Goal: Ask a question

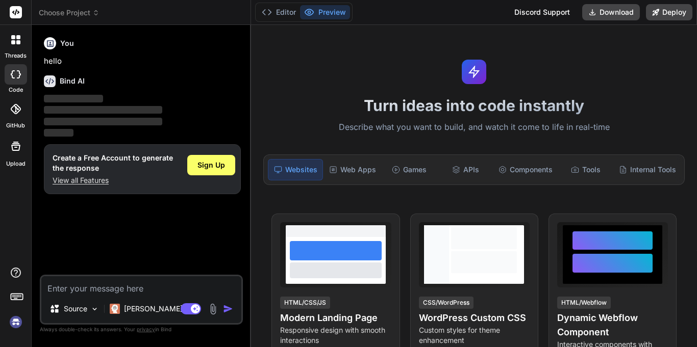
type textarea "x"
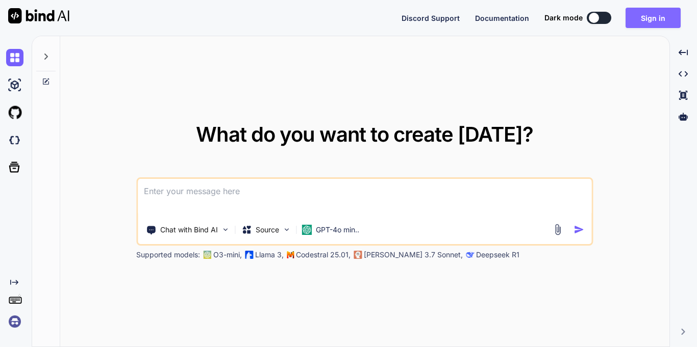
click at [662, 17] on button "Sign in" at bounding box center [652, 18] width 55 height 20
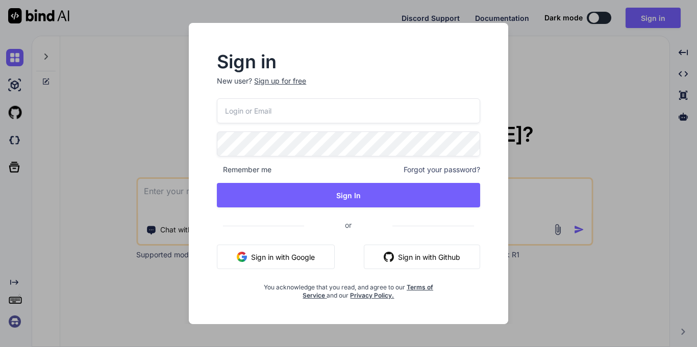
click at [260, 108] on input "email" at bounding box center [348, 110] width 263 height 25
paste input "[EMAIL_ADDRESS][DOMAIN_NAME]"
type input "[EMAIL_ADDRESS][DOMAIN_NAME]"
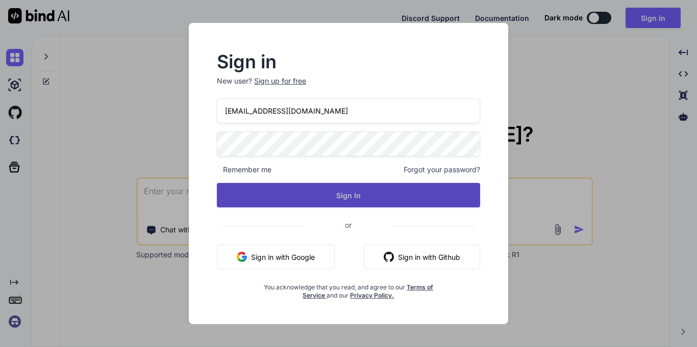
click at [336, 195] on button "Sign In" at bounding box center [348, 195] width 263 height 24
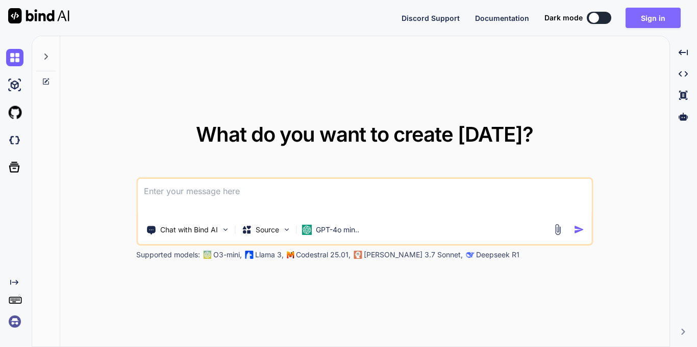
click at [646, 13] on button "Sign in" at bounding box center [652, 18] width 55 height 20
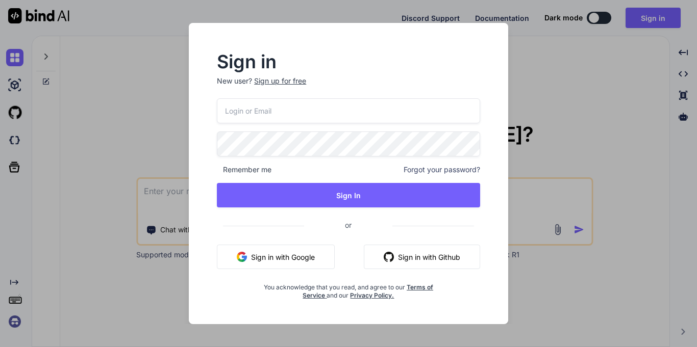
click at [293, 104] on input "email" at bounding box center [348, 110] width 263 height 25
paste input "Prop@123"
type input "Prop@123"
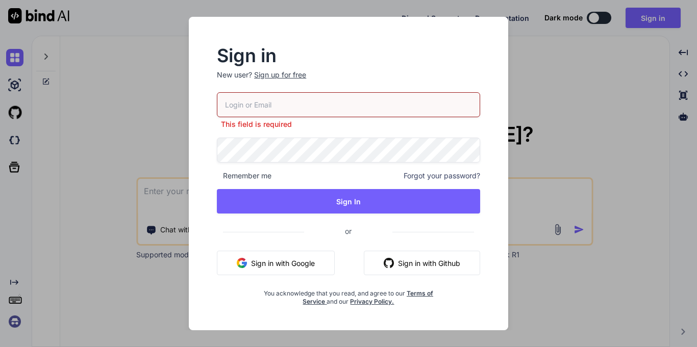
click at [326, 108] on input "email" at bounding box center [348, 104] width 263 height 25
paste input "[EMAIL_ADDRESS][DOMAIN_NAME]"
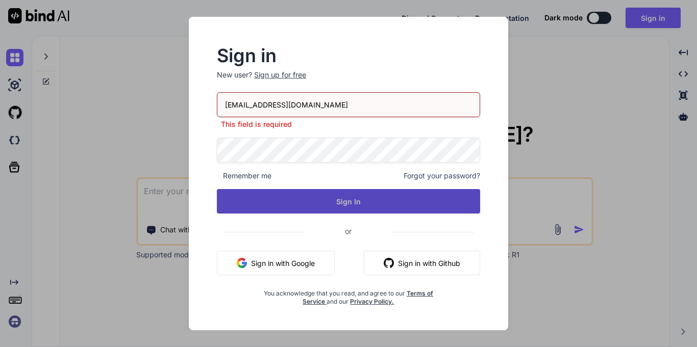
type input "[EMAIL_ADDRESS][DOMAIN_NAME]"
click at [355, 192] on button "Sign In" at bounding box center [348, 201] width 263 height 24
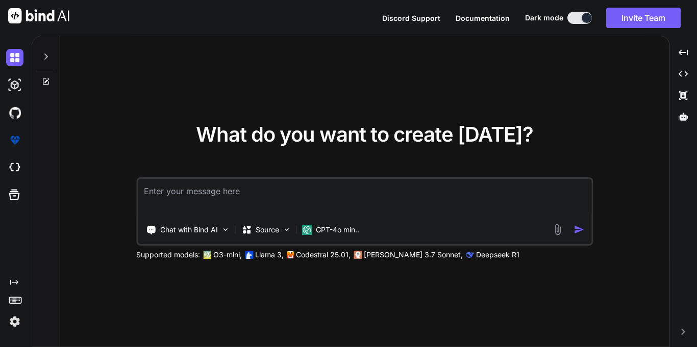
click at [235, 193] on textarea at bounding box center [364, 198] width 453 height 38
paste textarea "Which join combines all rows from both tables?"
type textarea "Which join combines all rows from both tables?"
click at [444, 213] on textarea "Which join combines all rows from both tables?" at bounding box center [364, 198] width 453 height 38
click at [390, 202] on textarea "Which join combines all rows from both tables?" at bounding box center [364, 198] width 453 height 38
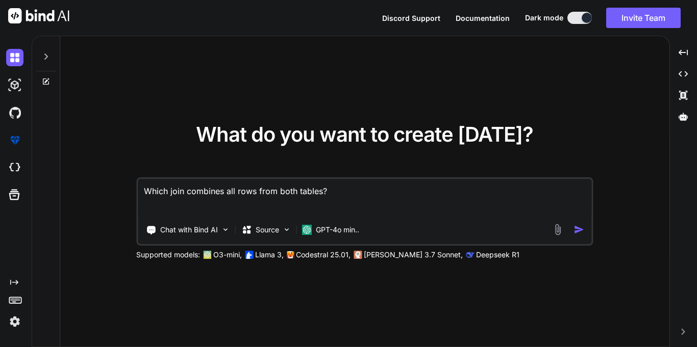
click at [579, 227] on img "button" at bounding box center [578, 229] width 11 height 11
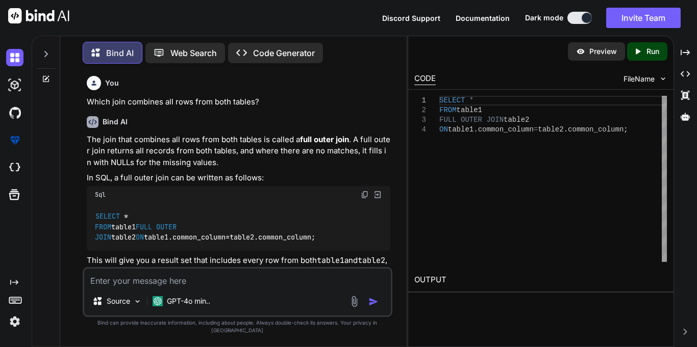
scroll to position [30, 0]
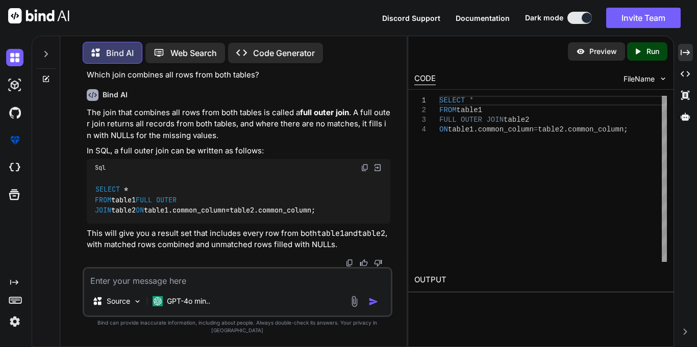
click at [682, 48] on icon "Created with Pixso." at bounding box center [684, 52] width 9 height 9
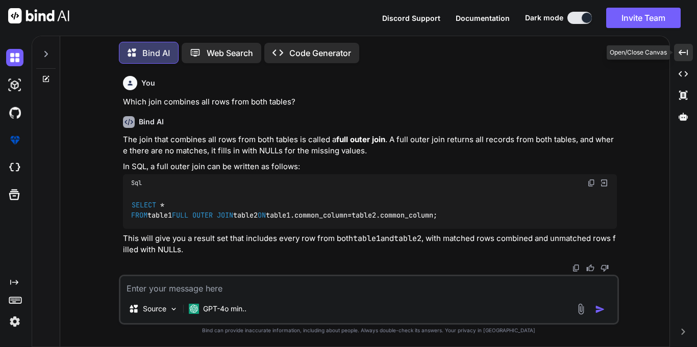
scroll to position [18, 0]
click at [240, 96] on p "Which join combines all rows from both tables?" at bounding box center [370, 102] width 494 height 12
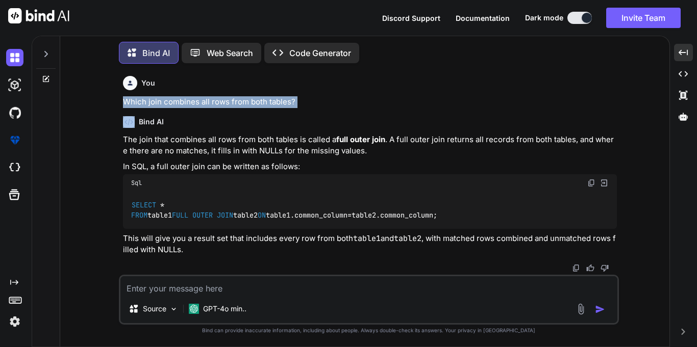
click at [240, 96] on p "Which join combines all rows from both tables?" at bounding box center [370, 102] width 494 height 12
copy p "Which join combines all rows from both tables?"
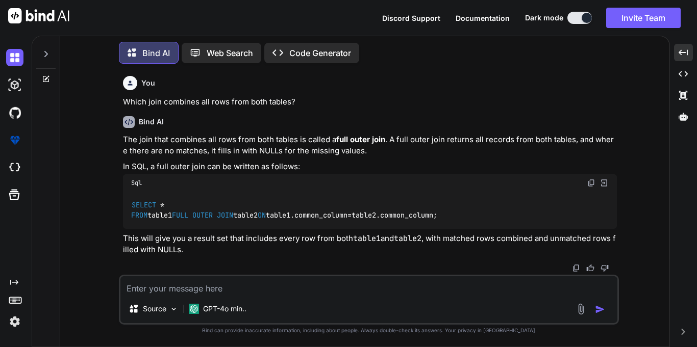
click at [256, 289] on textarea at bounding box center [368, 285] width 497 height 18
paste textarea "Which join combines all rows from both tables?"
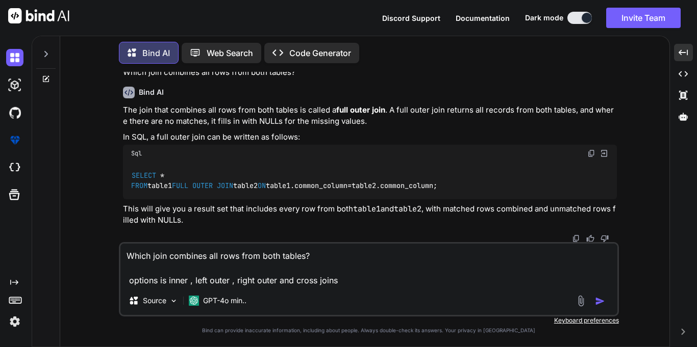
click at [600, 300] on img "button" at bounding box center [600, 301] width 10 height 10
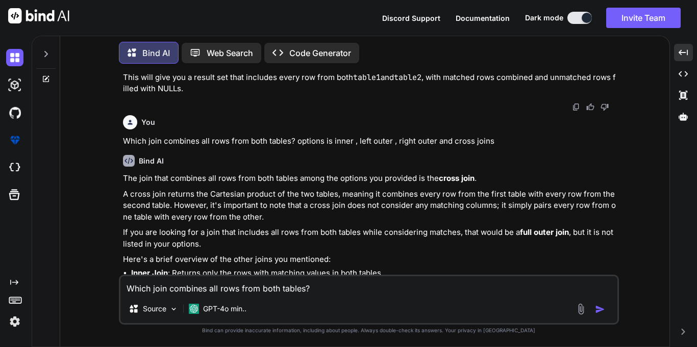
scroll to position [110, 0]
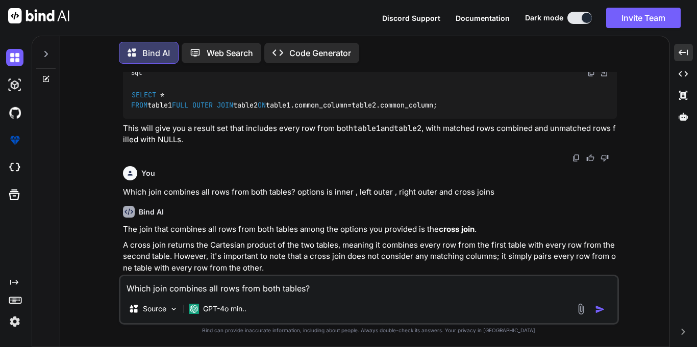
click at [339, 198] on p "Which join combines all rows from both tables? options is inner , left outer , …" at bounding box center [370, 193] width 494 height 12
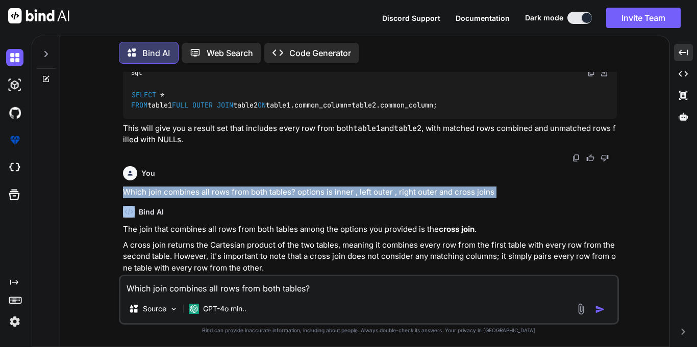
click at [339, 198] on p "Which join combines all rows from both tables? options is inner , left outer , …" at bounding box center [370, 193] width 494 height 12
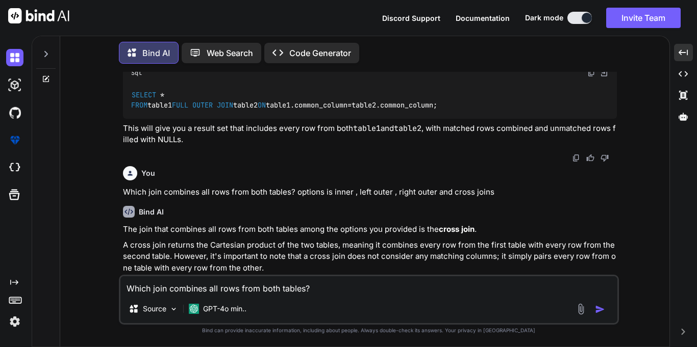
click at [234, 287] on textarea "Which join combines all rows from both tables? options is inner , left outer , …" at bounding box center [368, 285] width 497 height 18
paste textarea "___________________repeatedly sent from the client each time they run are compi…"
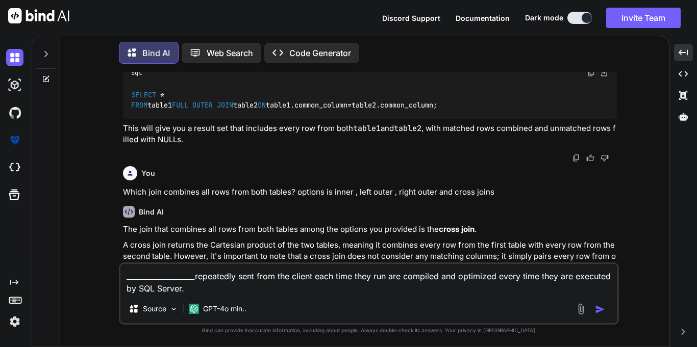
click at [596, 312] on img "button" at bounding box center [600, 309] width 10 height 10
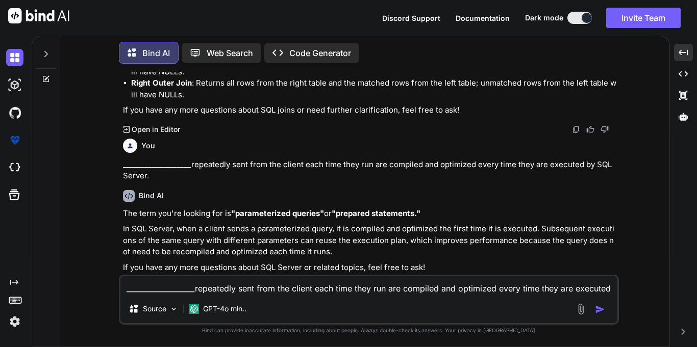
scroll to position [335, 0]
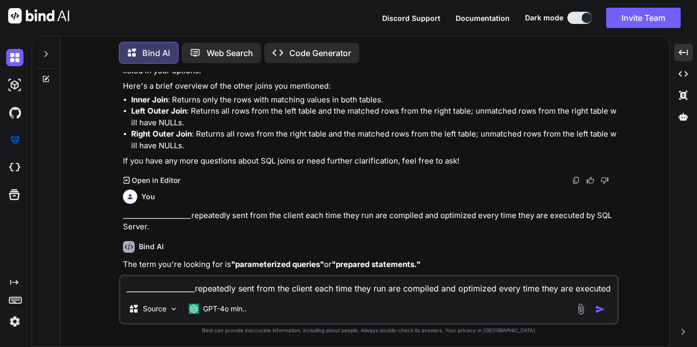
click at [237, 297] on div "___________________repeatedly sent from the client each time they run are compi…" at bounding box center [369, 300] width 500 height 50
click at [240, 286] on textarea "___________________repeatedly sent from the client each time they run are compi…" at bounding box center [368, 285] width 497 height 18
paste textarea "Issuing ___________ will cause the named savepoint to be discarded"
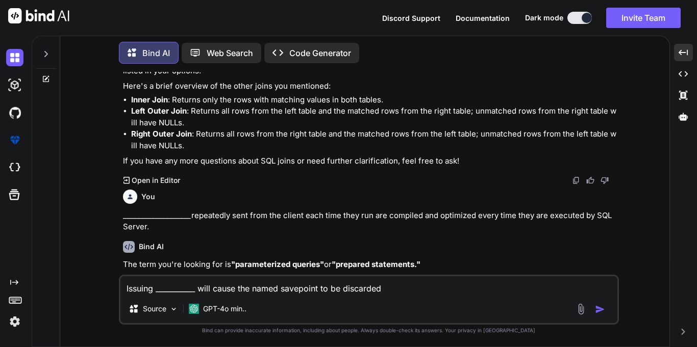
type textarea "Issuing ___________ will cause the named savepoint to be discarded"
click at [601, 307] on img "button" at bounding box center [600, 309] width 10 height 10
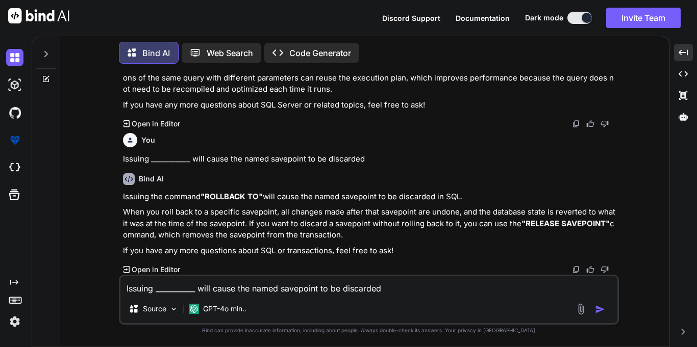
scroll to position [569, 0]
click at [259, 297] on div "Issuing ___________ will cause the named savepoint to be discarded Source GPT-4…" at bounding box center [369, 300] width 500 height 50
click at [260, 285] on textarea "Issuing ___________ will cause the named savepoint to be discarded" at bounding box center [368, 285] width 497 height 18
paste textarea "The _______________ database is used by SQL Server Agent for scheduling alerts …"
type textarea "The _______________ database is used by SQL Server Agent for scheduling alerts …"
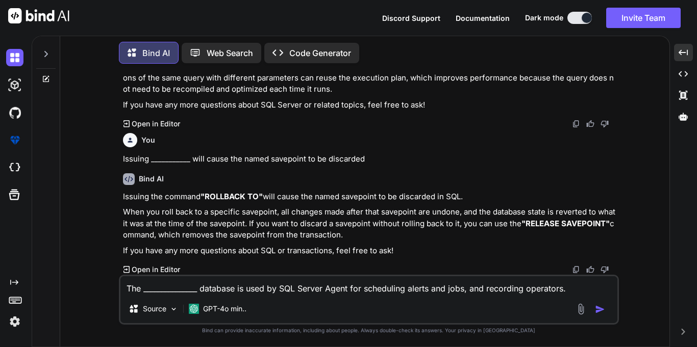
click at [606, 309] on button "button" at bounding box center [602, 309] width 14 height 10
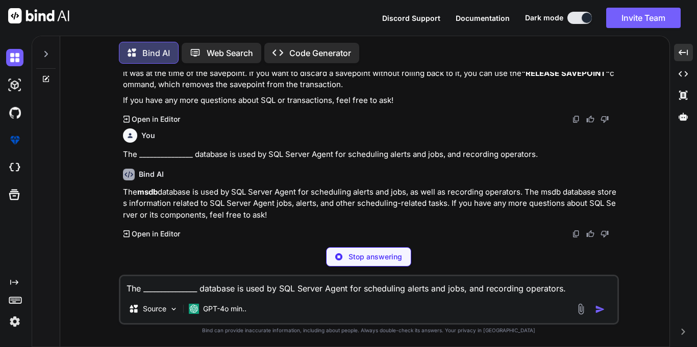
scroll to position [684, 0]
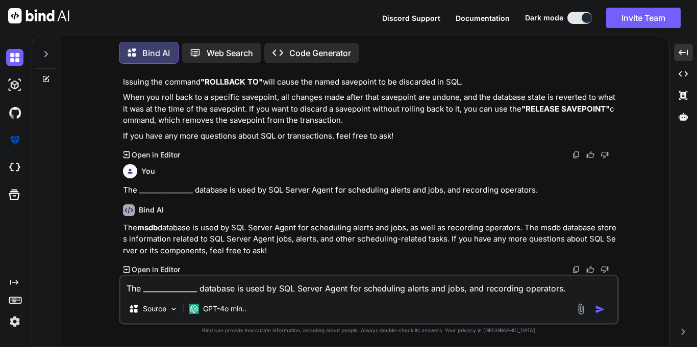
click at [239, 289] on textarea "The _______________ database is used by SQL Server Agent for scheduling alerts …" at bounding box center [368, 285] width 497 height 18
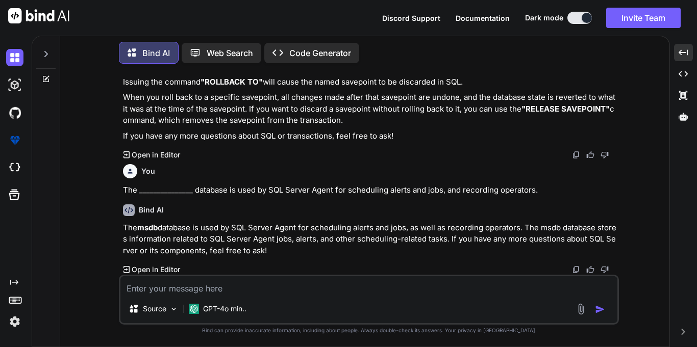
paste textarea "The _______________ database is used by SQL Server Agent for scheduling alerts …"
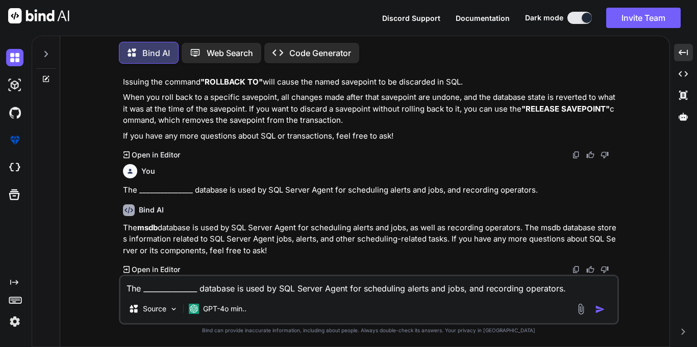
type textarea "The _______________ database is used by SQL Server Agent for scheduling alerts …"
